Goal: Task Accomplishment & Management: Use online tool/utility

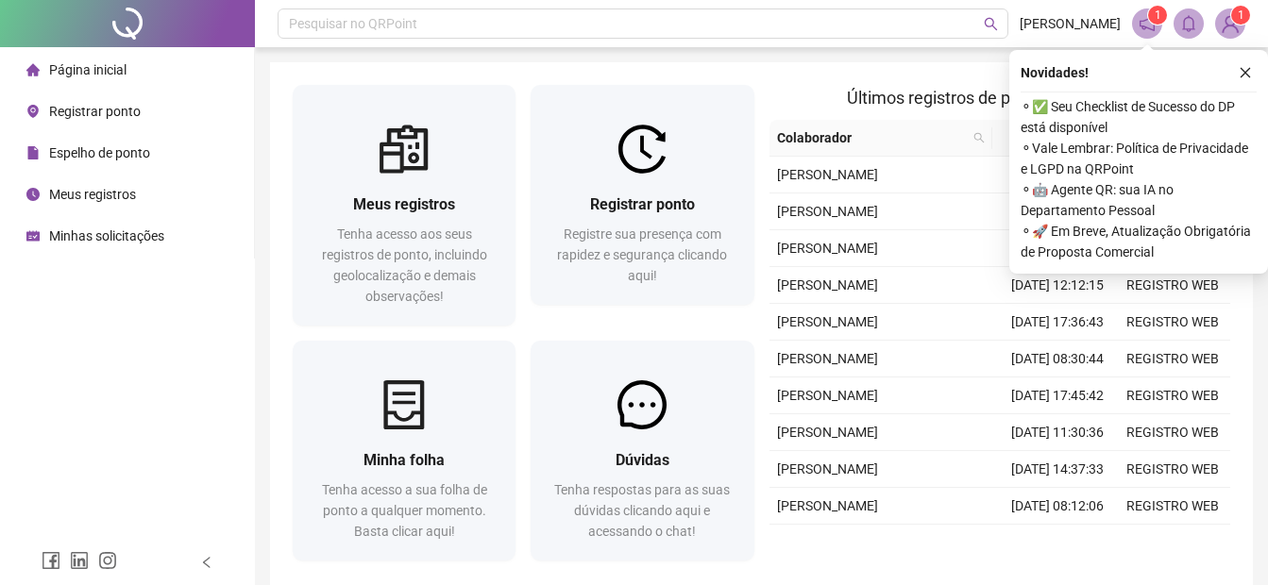
click at [73, 110] on span "Registrar ponto" at bounding box center [95, 111] width 92 height 15
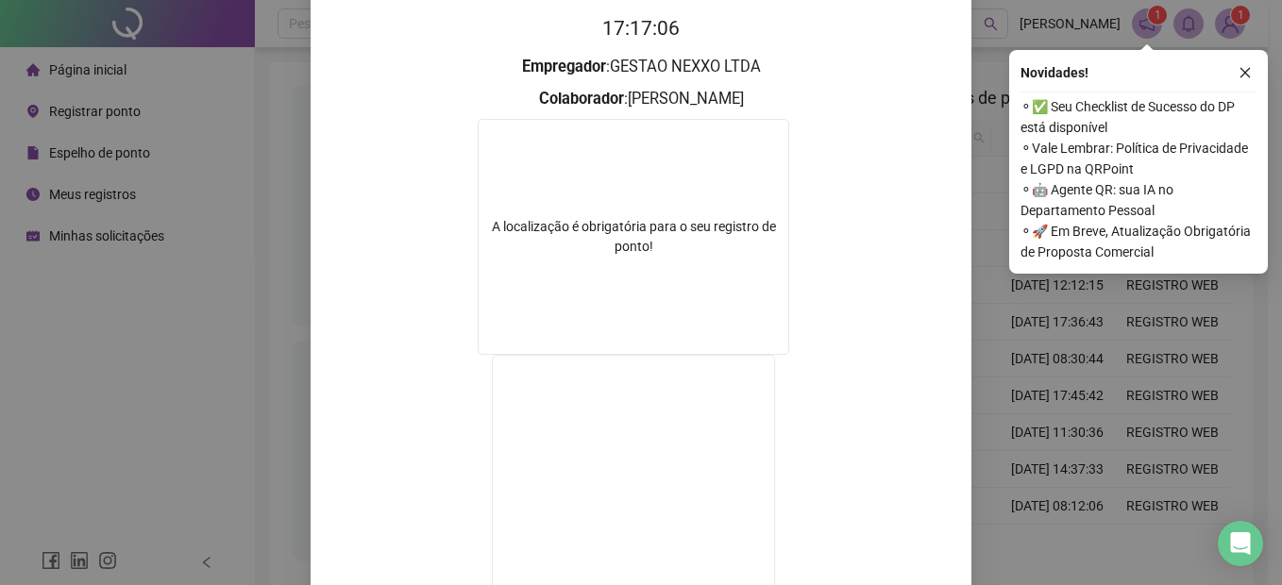
click at [1246, 78] on button "button" at bounding box center [1245, 72] width 23 height 23
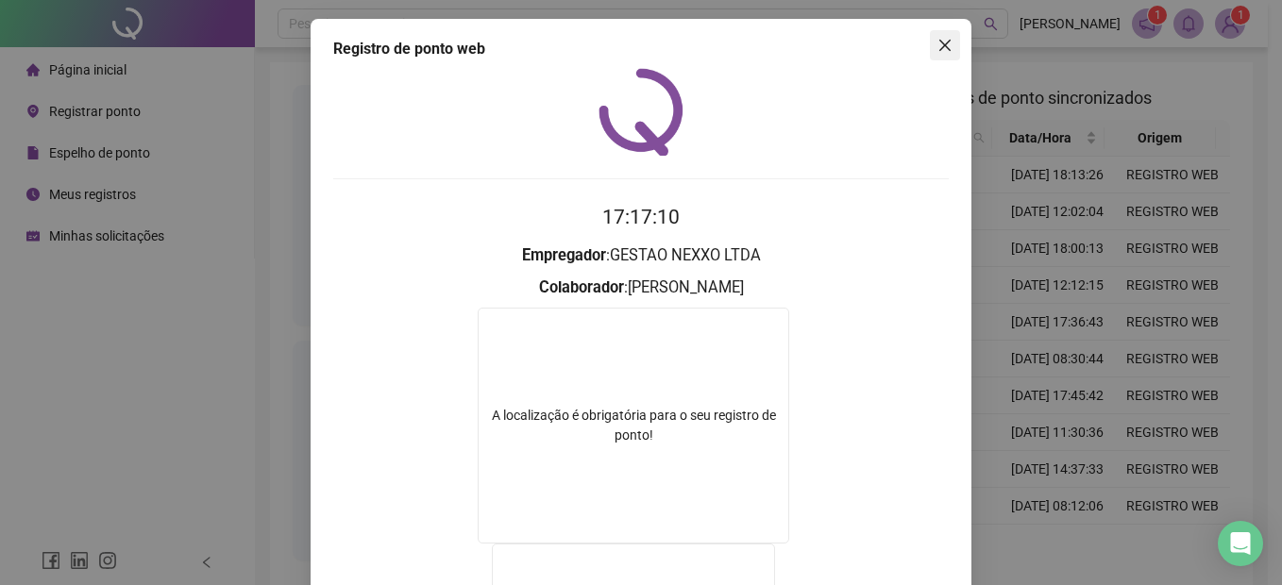
click at [937, 44] on icon "close" at bounding box center [944, 45] width 15 height 15
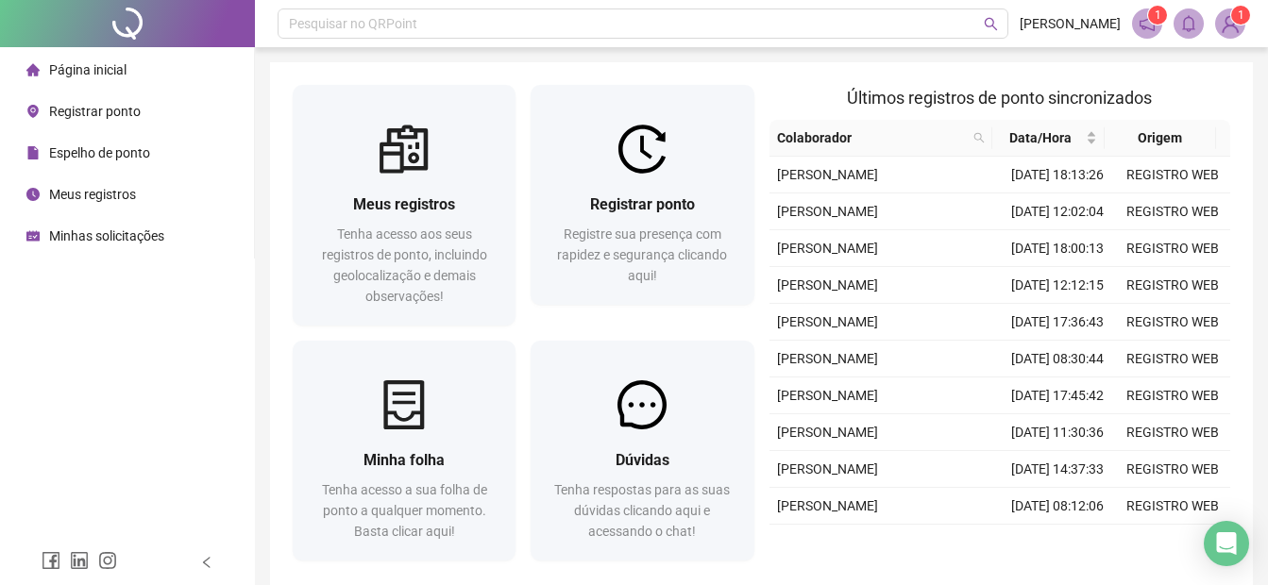
click at [91, 115] on span "Registrar ponto" at bounding box center [95, 111] width 92 height 15
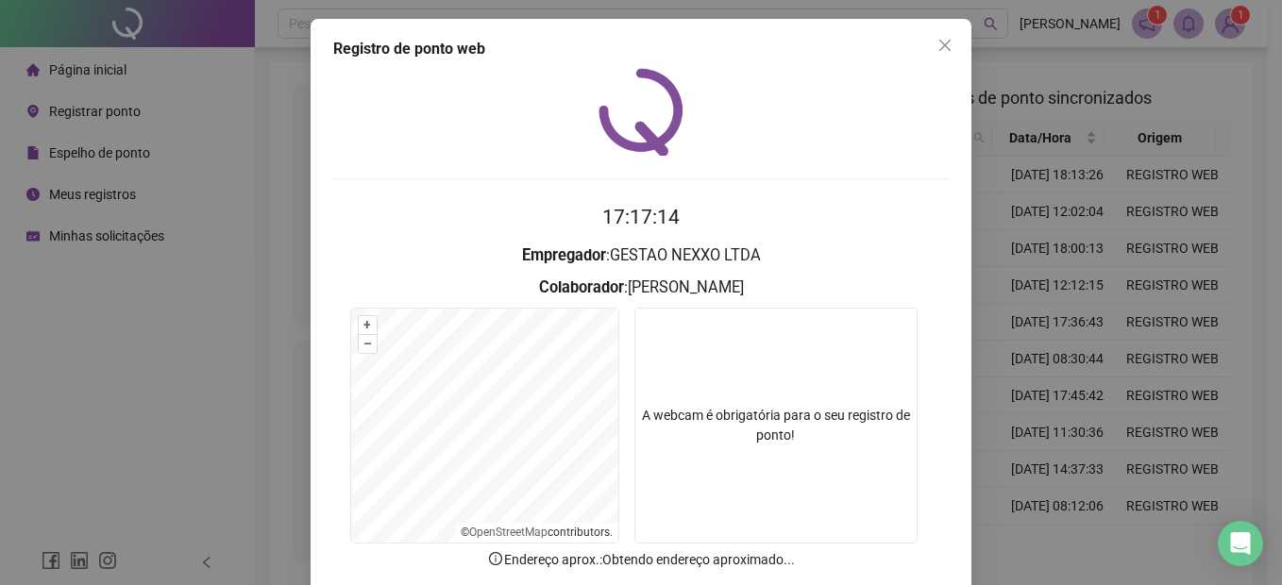
scroll to position [94, 0]
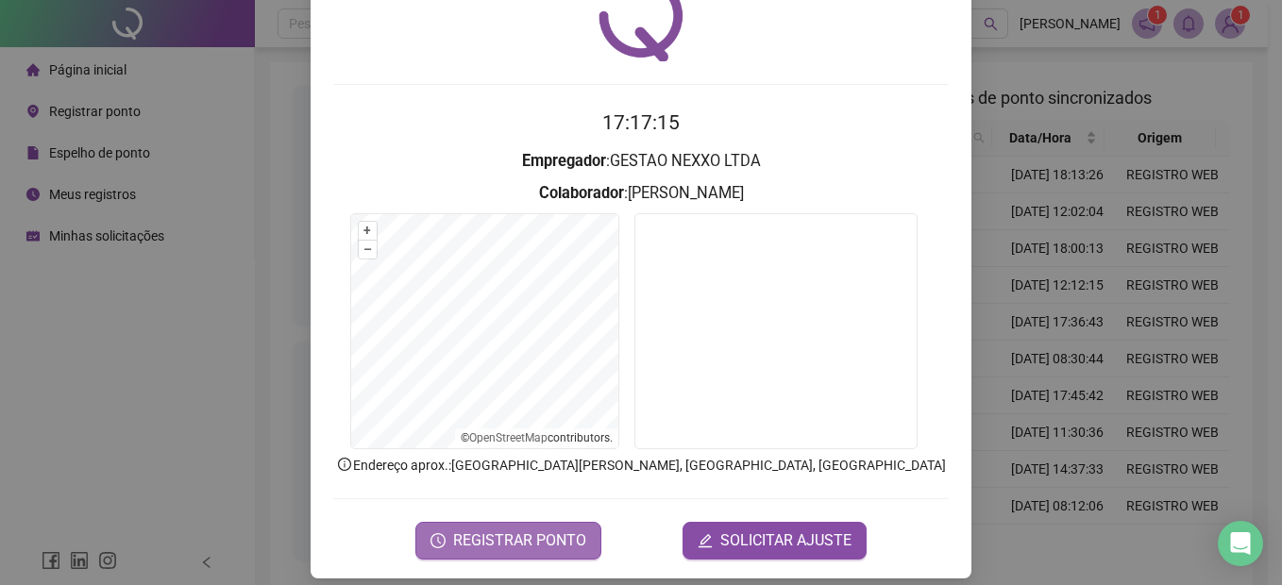
click at [514, 548] on span "REGISTRAR PONTO" at bounding box center [519, 541] width 133 height 23
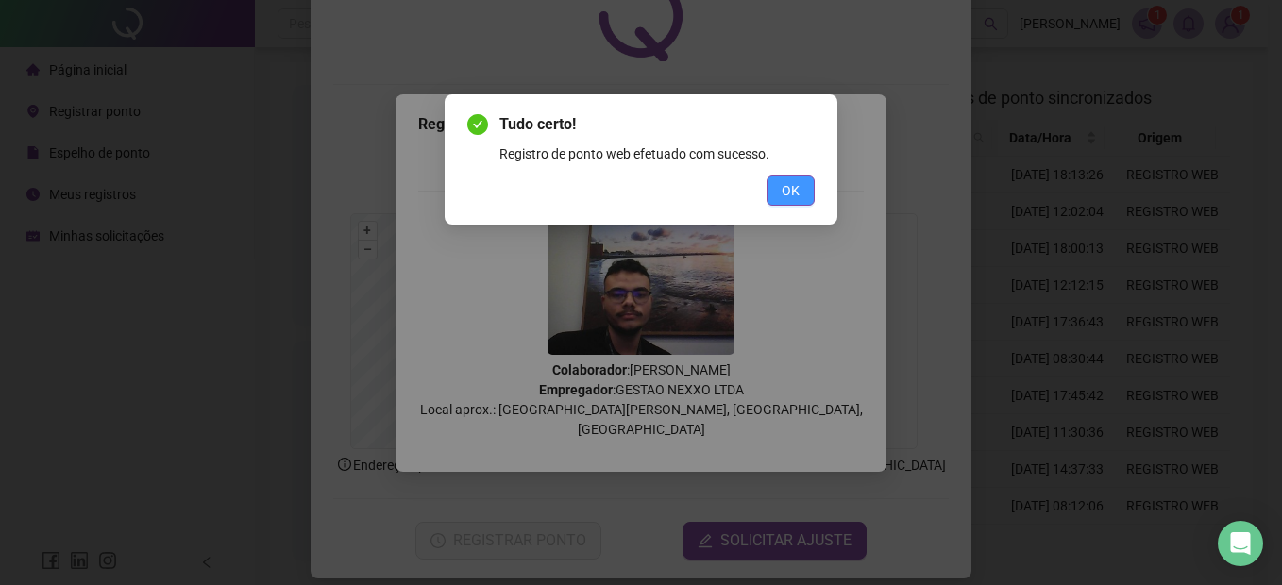
click at [797, 187] on span "OK" at bounding box center [791, 190] width 18 height 21
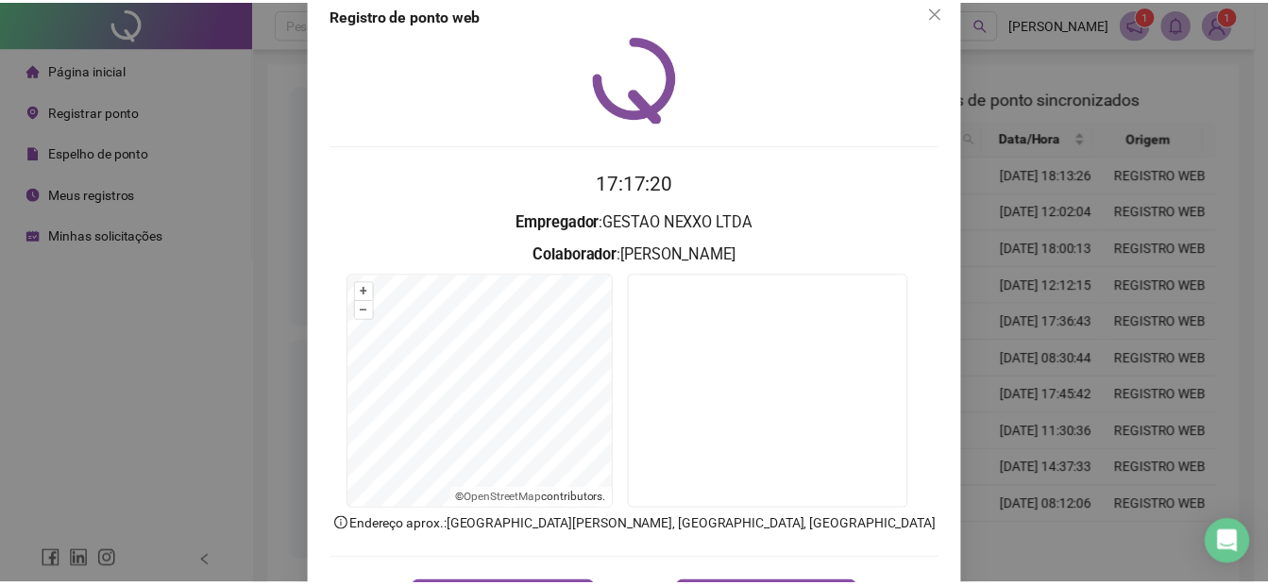
scroll to position [0, 0]
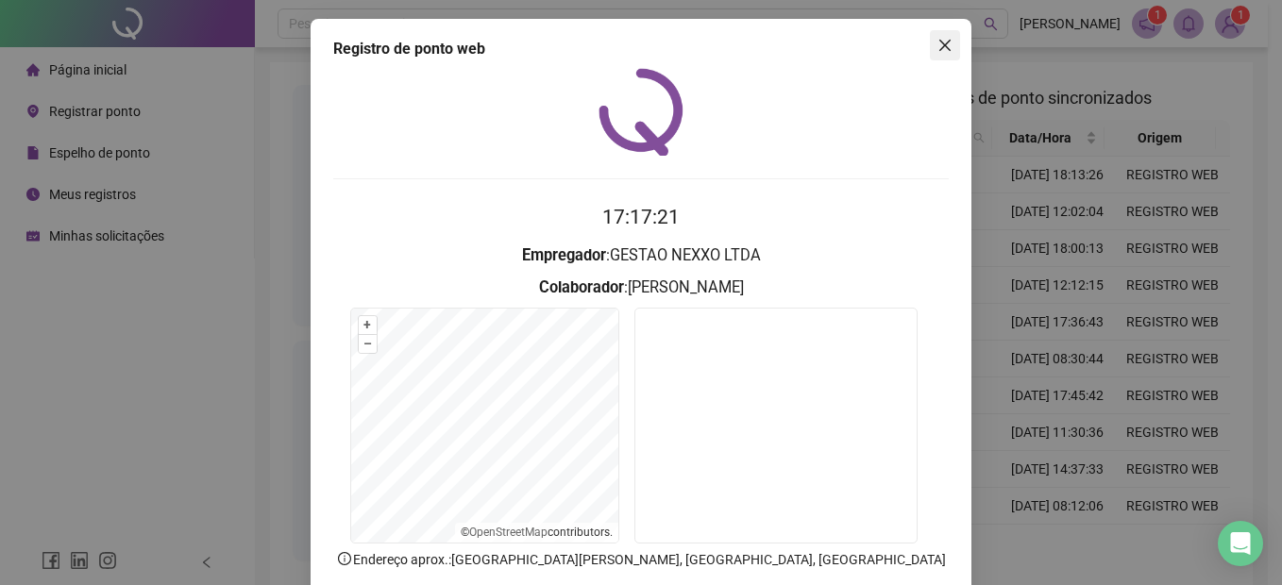
click at [939, 48] on icon "close" at bounding box center [944, 45] width 11 height 11
